Goal: Check status

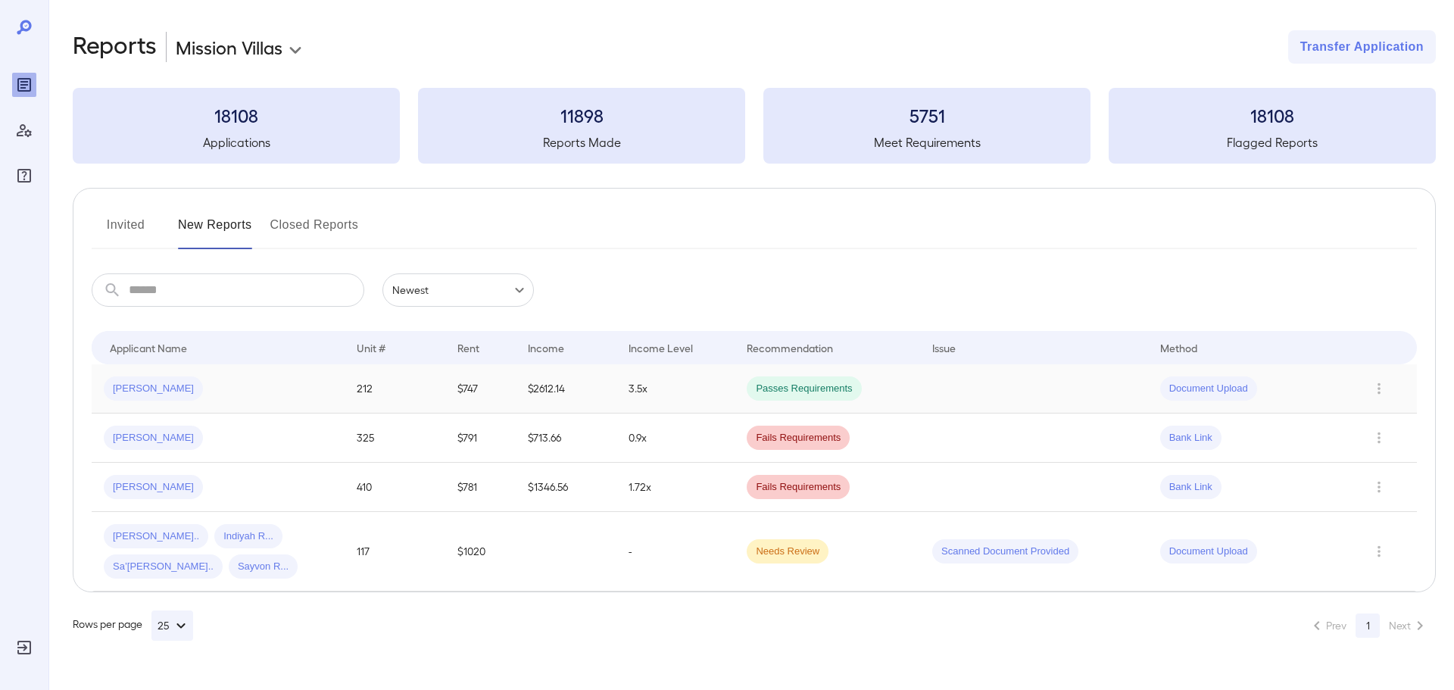
click at [267, 407] on td "[PERSON_NAME]" at bounding box center [218, 388] width 253 height 49
